Goal: Find specific page/section: Find specific page/section

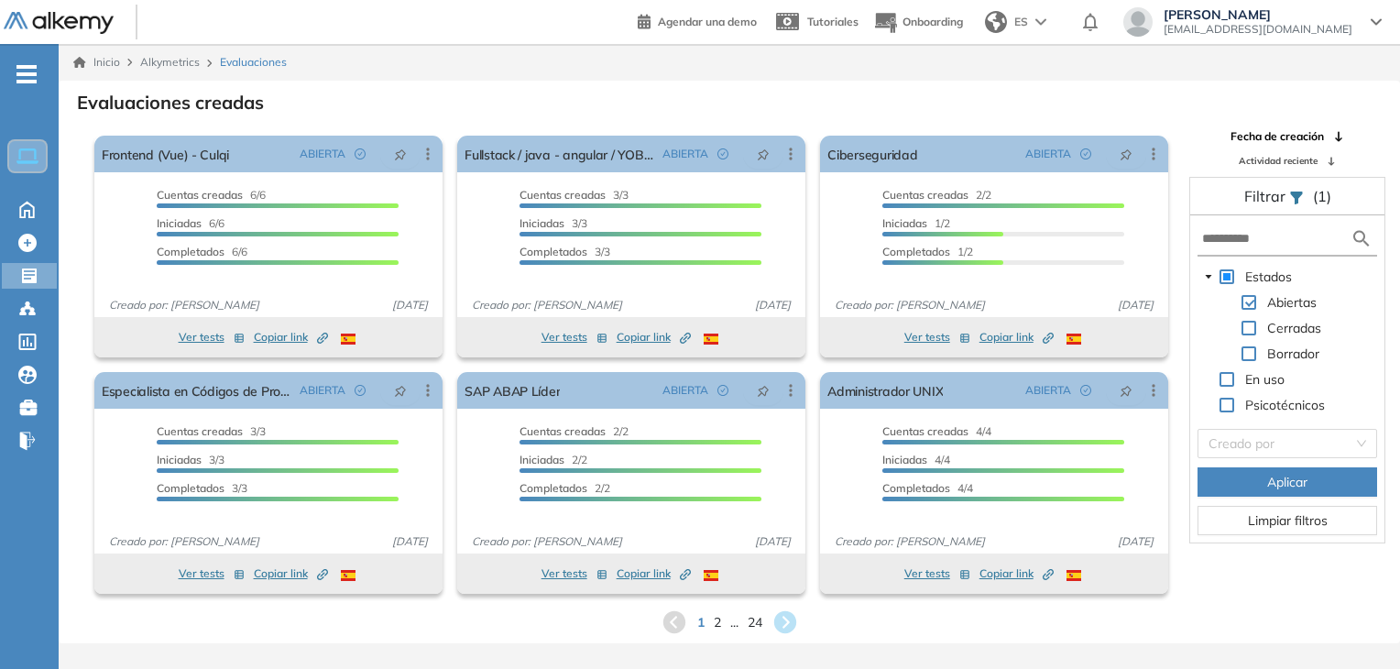
click at [718, 629] on span "2" at bounding box center [717, 622] width 7 height 19
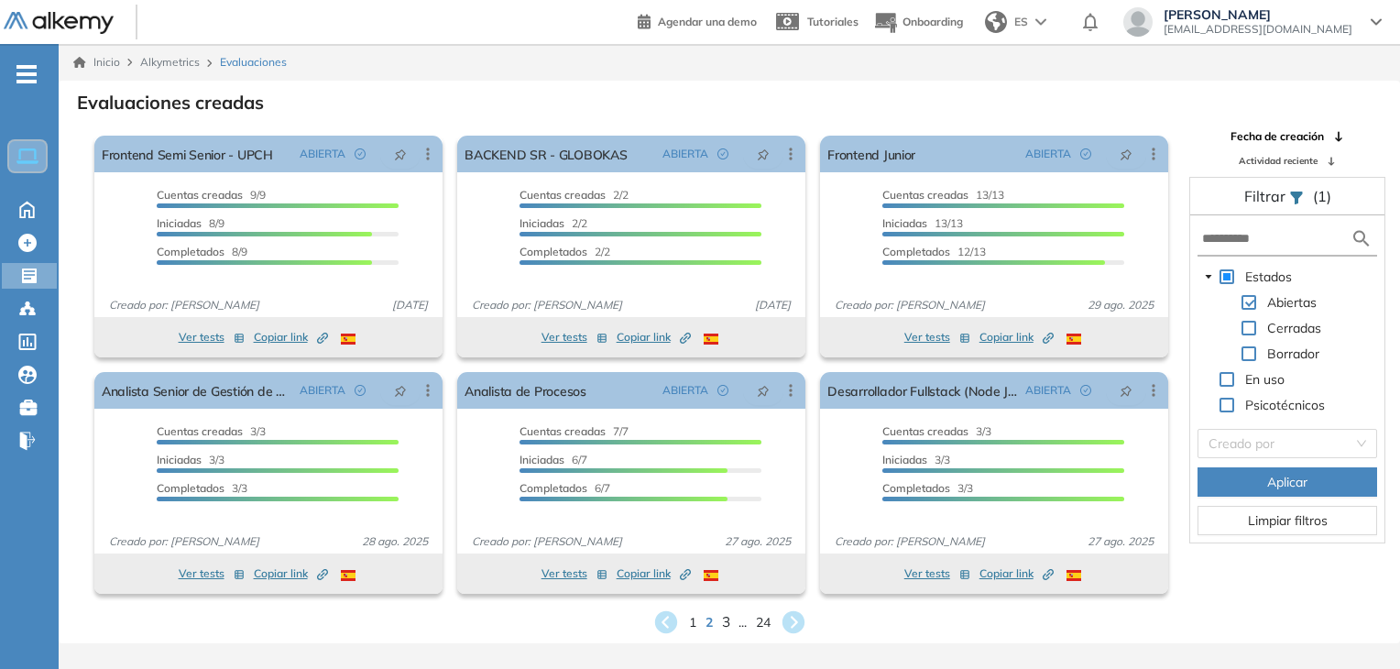
click at [726, 622] on span "3" at bounding box center [725, 621] width 8 height 21
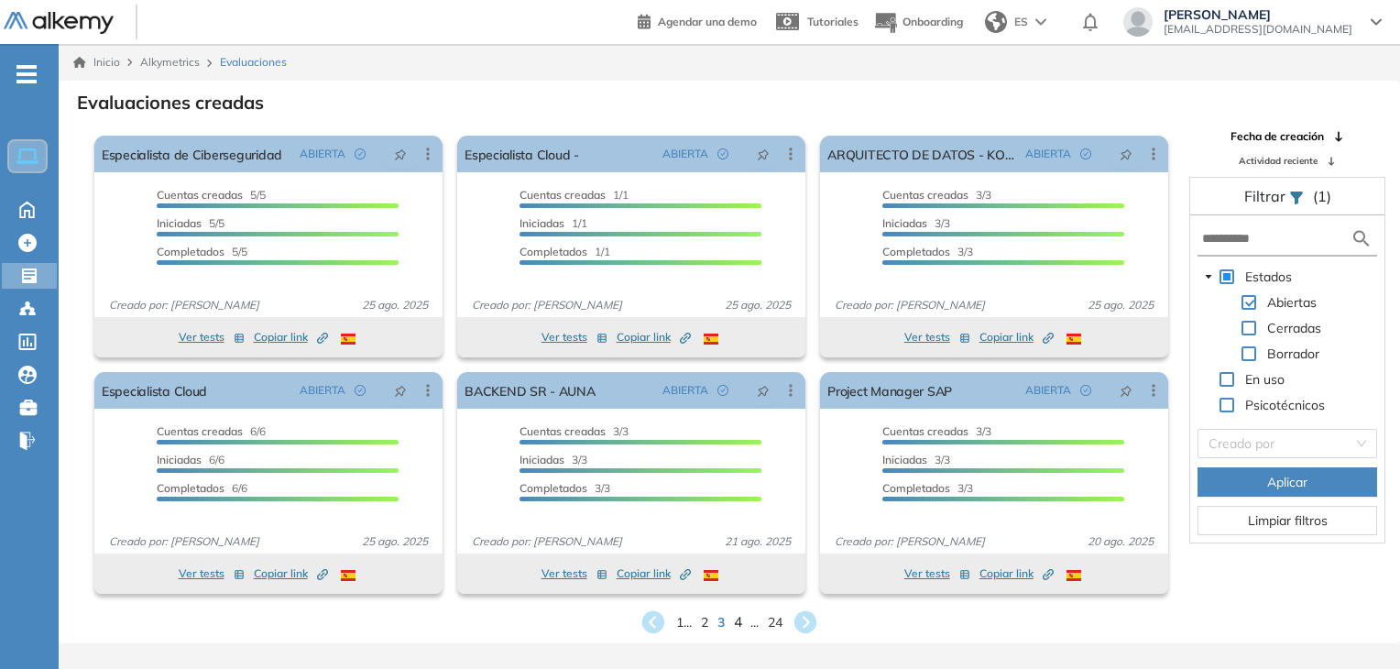
click at [734, 619] on span "4" at bounding box center [738, 621] width 8 height 21
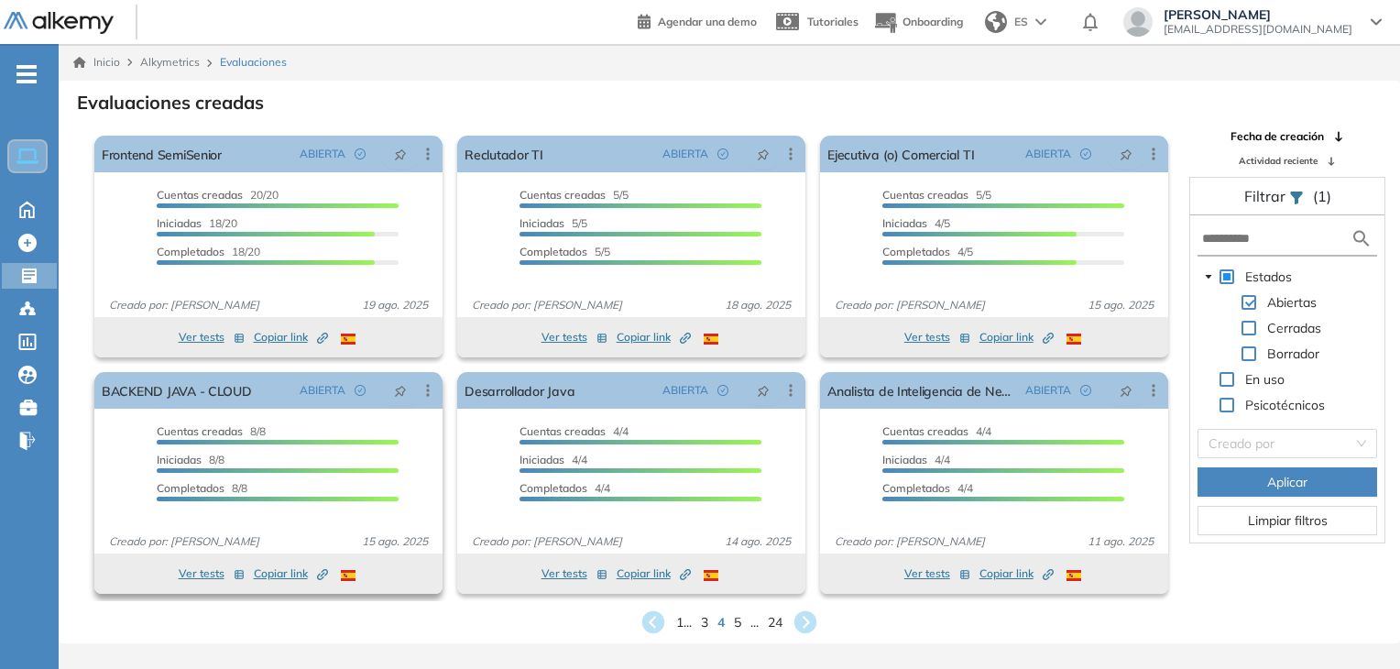
click at [272, 573] on span "Copiar link Created by potrace 1.16, written by [PERSON_NAME] [DATE]-[DATE]" at bounding box center [291, 573] width 74 height 16
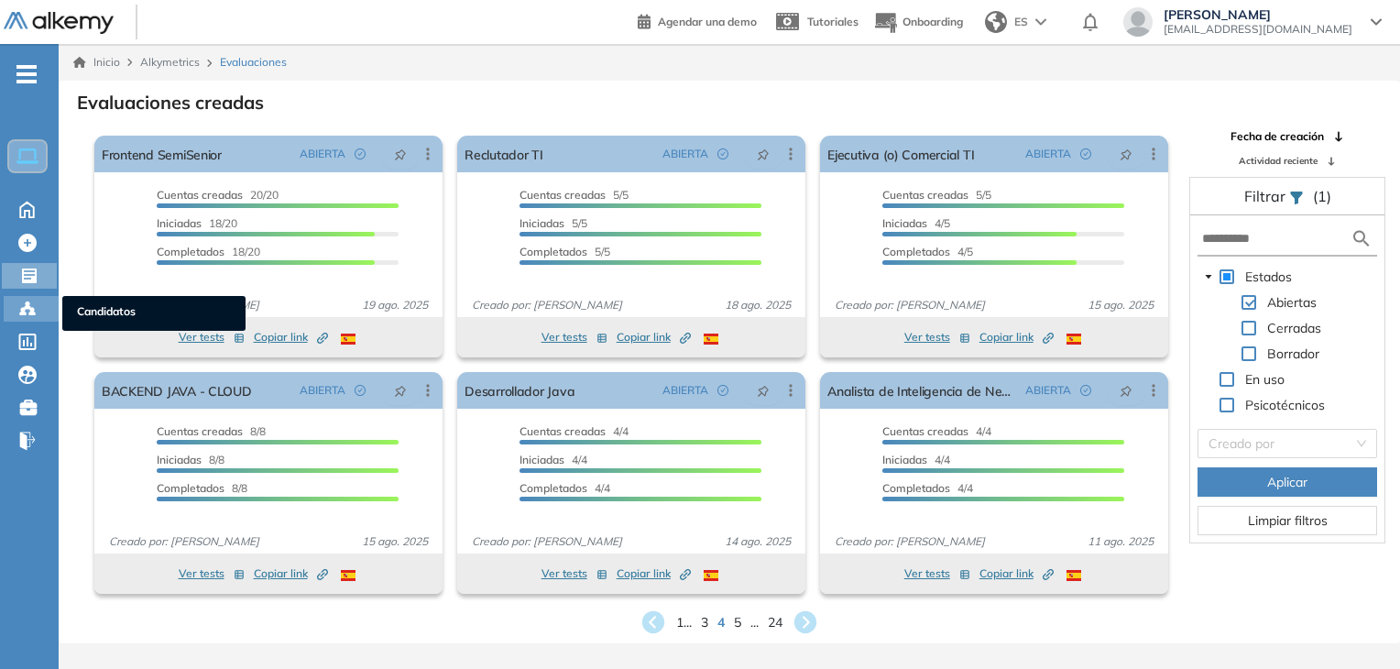
click at [18, 305] on icon at bounding box center [27, 309] width 18 height 18
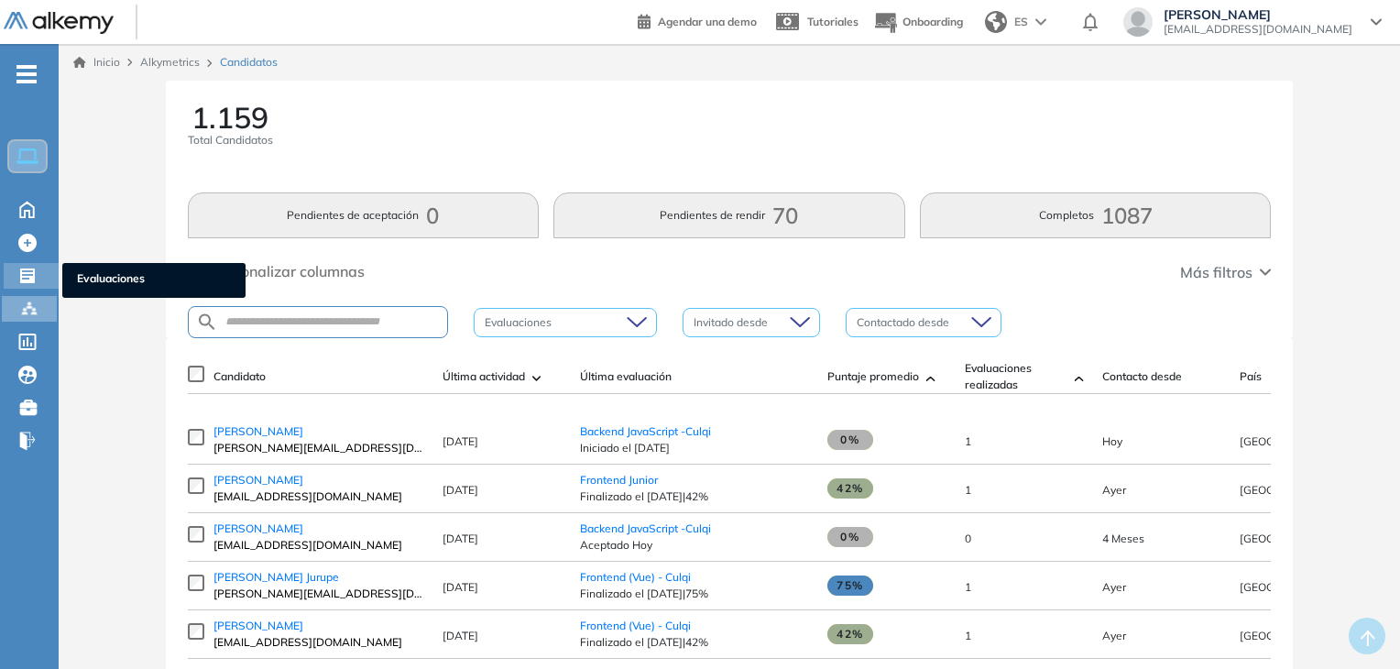
click at [23, 270] on icon at bounding box center [27, 275] width 15 height 15
